Goal: Task Accomplishment & Management: Use online tool/utility

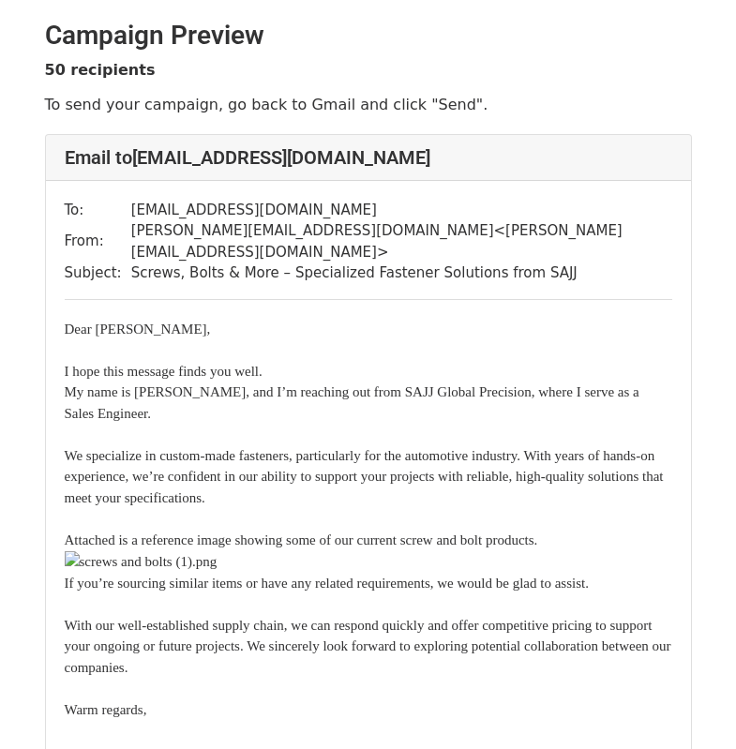
click at [313, 284] on div "To: [EMAIL_ADDRESS][DOMAIN_NAME] From: [PERSON_NAME][EMAIL_ADDRESS][DOMAIN_NAME…" at bounding box center [368, 618] width 645 height 874
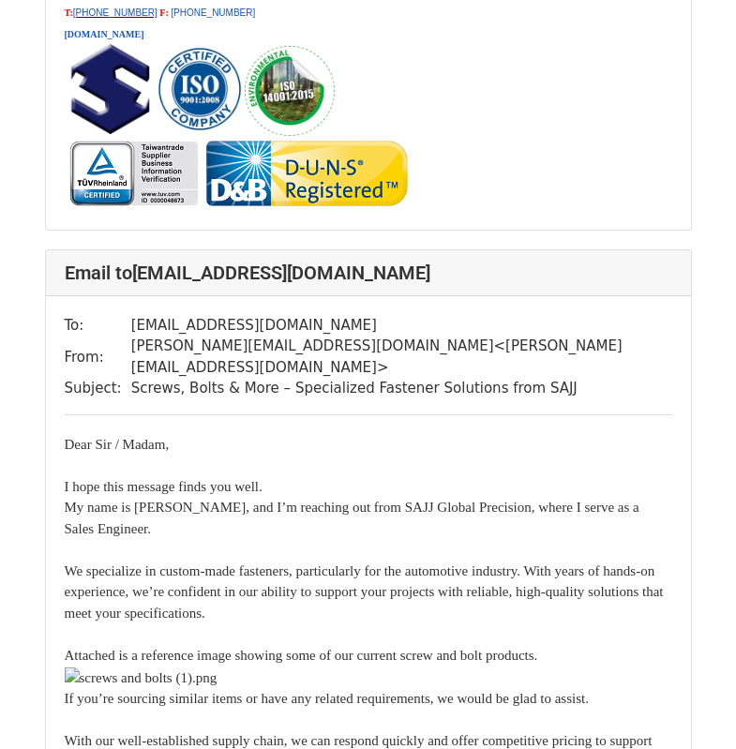
scroll to position [8534, 0]
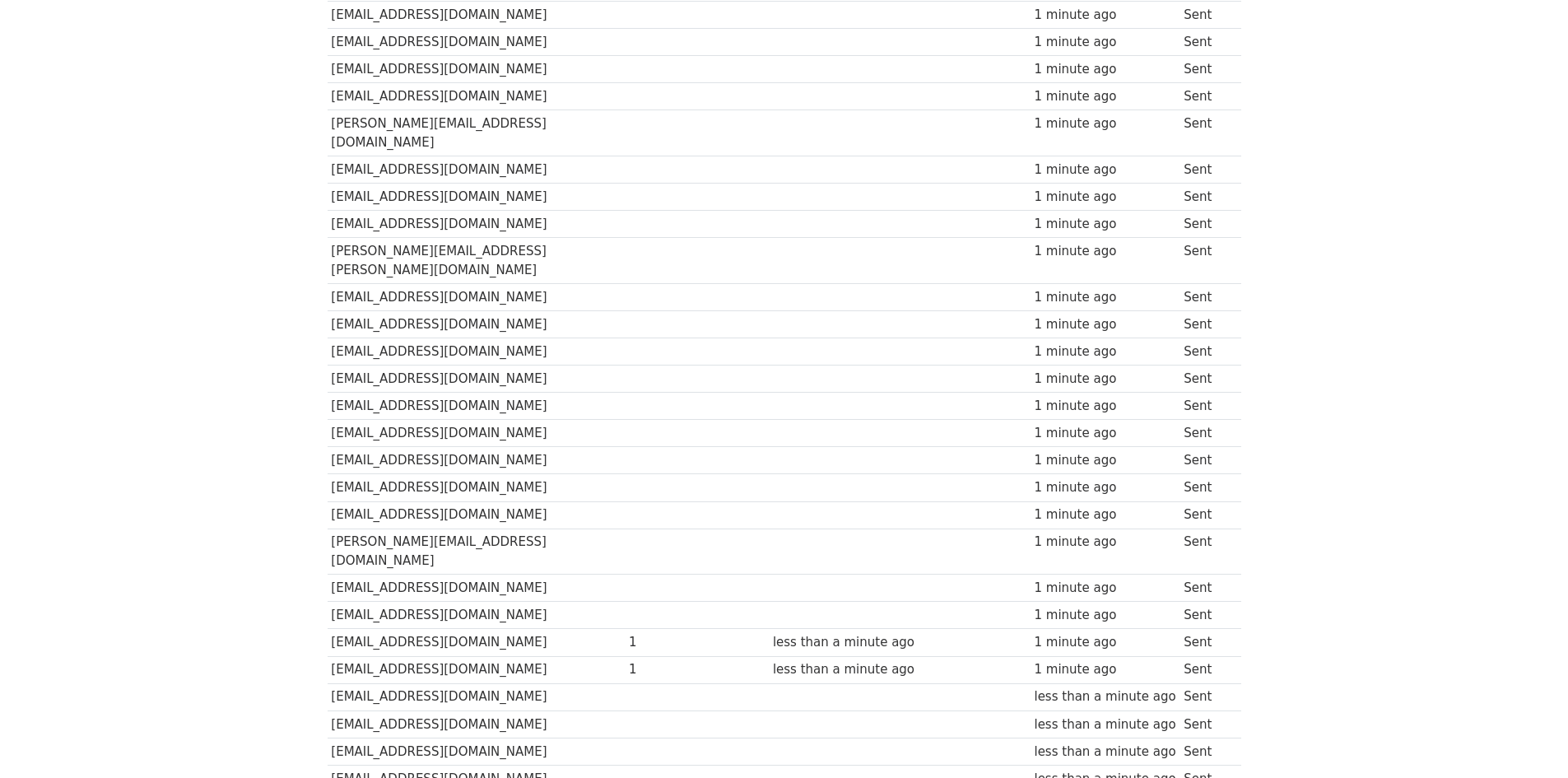
scroll to position [906, 0]
